Goal: Navigation & Orientation: Find specific page/section

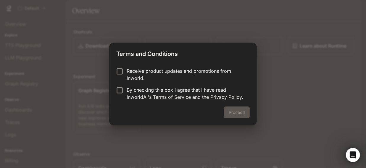
click at [197, 80] on p "Receive product updates and promotions from Inworld." at bounding box center [186, 75] width 118 height 14
click at [224, 109] on div "Proceed" at bounding box center [183, 116] width 148 height 19
drag, startPoint x: 229, startPoint y: 110, endPoint x: 183, endPoint y: 102, distance: 47.0
click at [183, 102] on div "Terms and Conditions Receive product updates and promotions from Inworld. By ch…" at bounding box center [183, 84] width 148 height 83
click at [188, 96] on link "Terms of Service" at bounding box center [172, 97] width 38 height 6
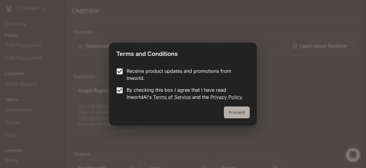
click at [238, 110] on button "Proceed" at bounding box center [237, 113] width 26 height 12
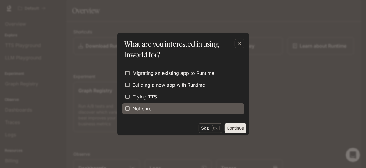
click at [149, 108] on span "Not sure" at bounding box center [142, 108] width 19 height 7
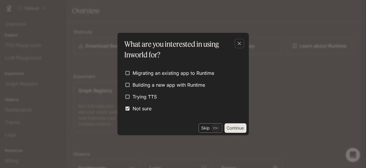
click at [206, 128] on button "Skip Esc" at bounding box center [211, 128] width 24 height 9
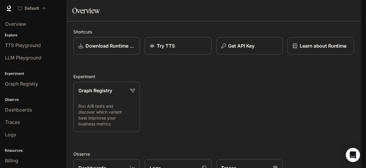
click at [366, 123] on div "Skip to main content Default Runtime Runtime Documentation Documentation Portal…" at bounding box center [183, 84] width 366 height 168
click at [366, 141] on div "Skip to main content Default Runtime Runtime Documentation Documentation Portal…" at bounding box center [183, 84] width 366 height 168
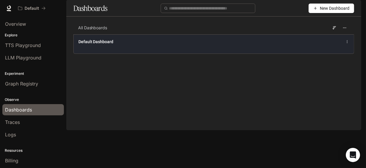
click at [136, 45] on div "Default Dashboard" at bounding box center [155, 42] width 155 height 6
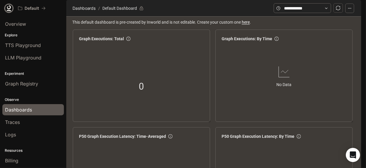
click at [10, 6] on icon at bounding box center [9, 8] width 6 height 6
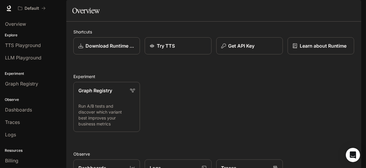
click at [354, 7] on img "button" at bounding box center [353, 8] width 8 height 8
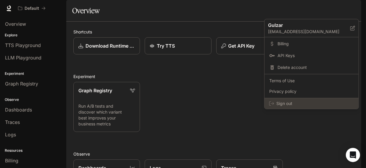
click at [314, 105] on span "Sign out" at bounding box center [316, 104] width 78 height 6
